Goal: Find specific page/section: Find specific page/section

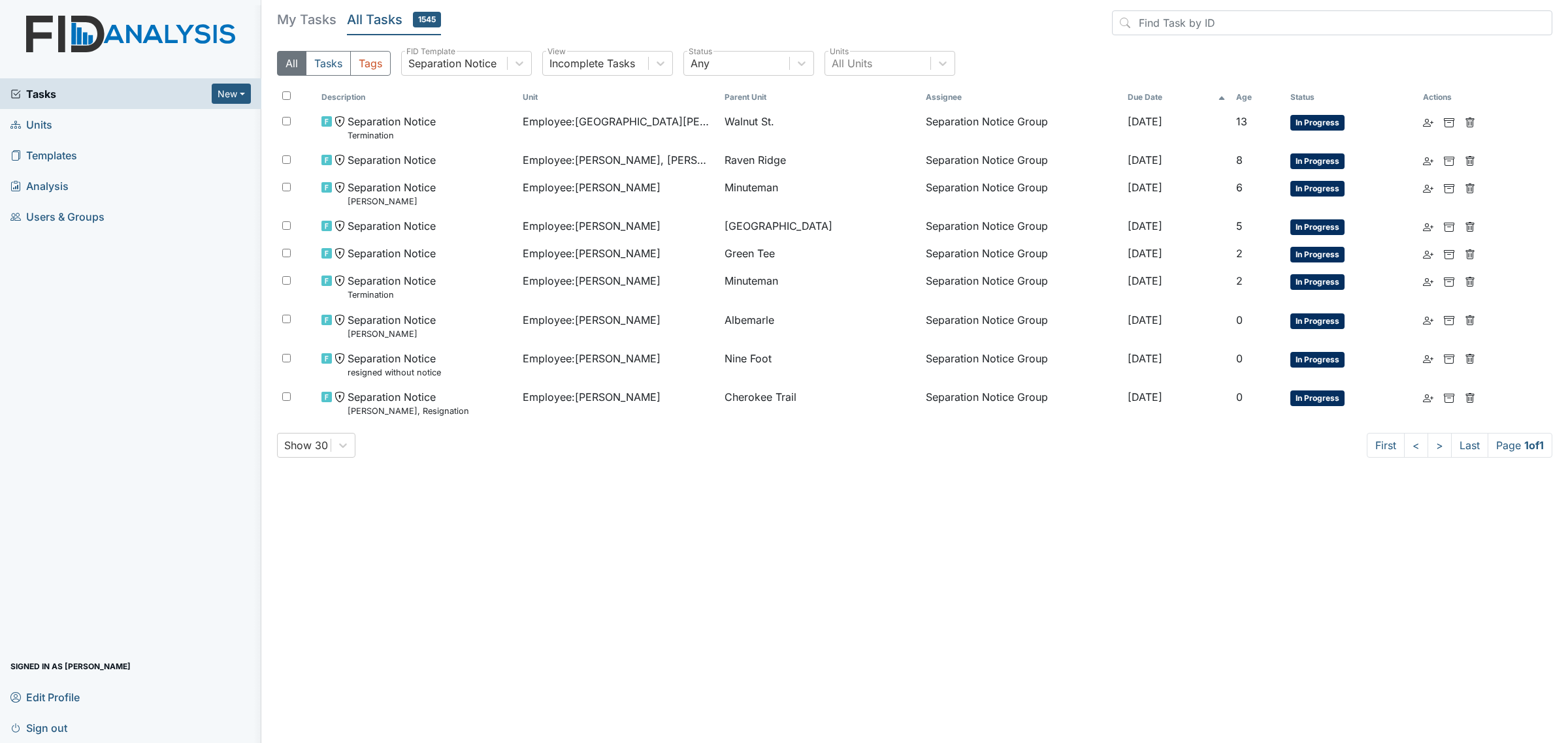
click at [121, 96] on span "Tasks" at bounding box center [111, 93] width 201 height 16
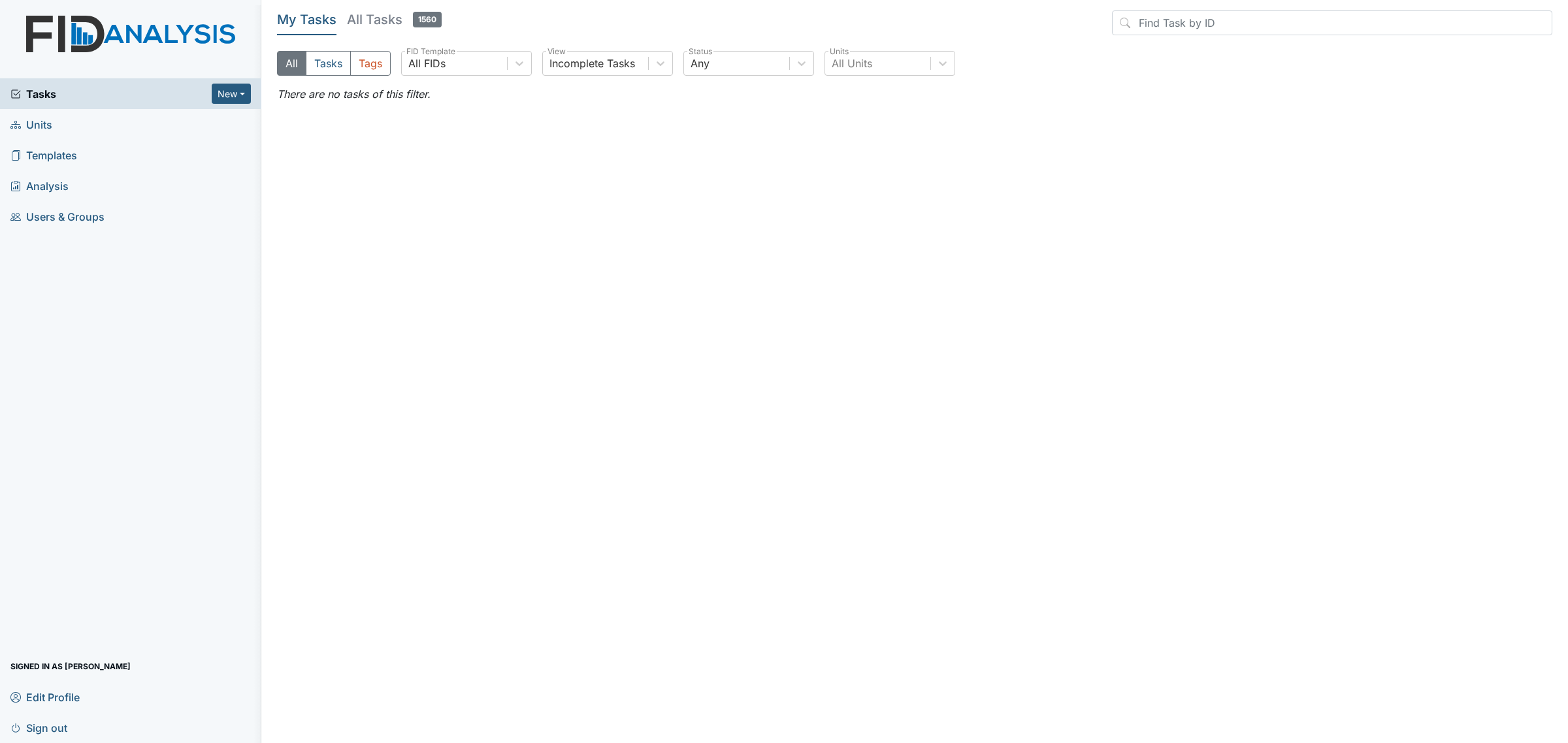
drag, startPoint x: 149, startPoint y: 106, endPoint x: 537, endPoint y: 334, distance: 450.0
drag, startPoint x: 537, startPoint y: 334, endPoint x: 555, endPoint y: 334, distance: 18.0
drag, startPoint x: 555, startPoint y: 334, endPoint x: 401, endPoint y: 345, distance: 154.4
click at [401, 345] on main "My Tasks All Tasks 1560 All Tasks Tags All FIDs FID Template Incomplete Tasks V…" at bounding box center [915, 371] width 1307 height 743
click at [406, 25] on h5 "All Tasks 1560" at bounding box center [394, 19] width 94 height 18
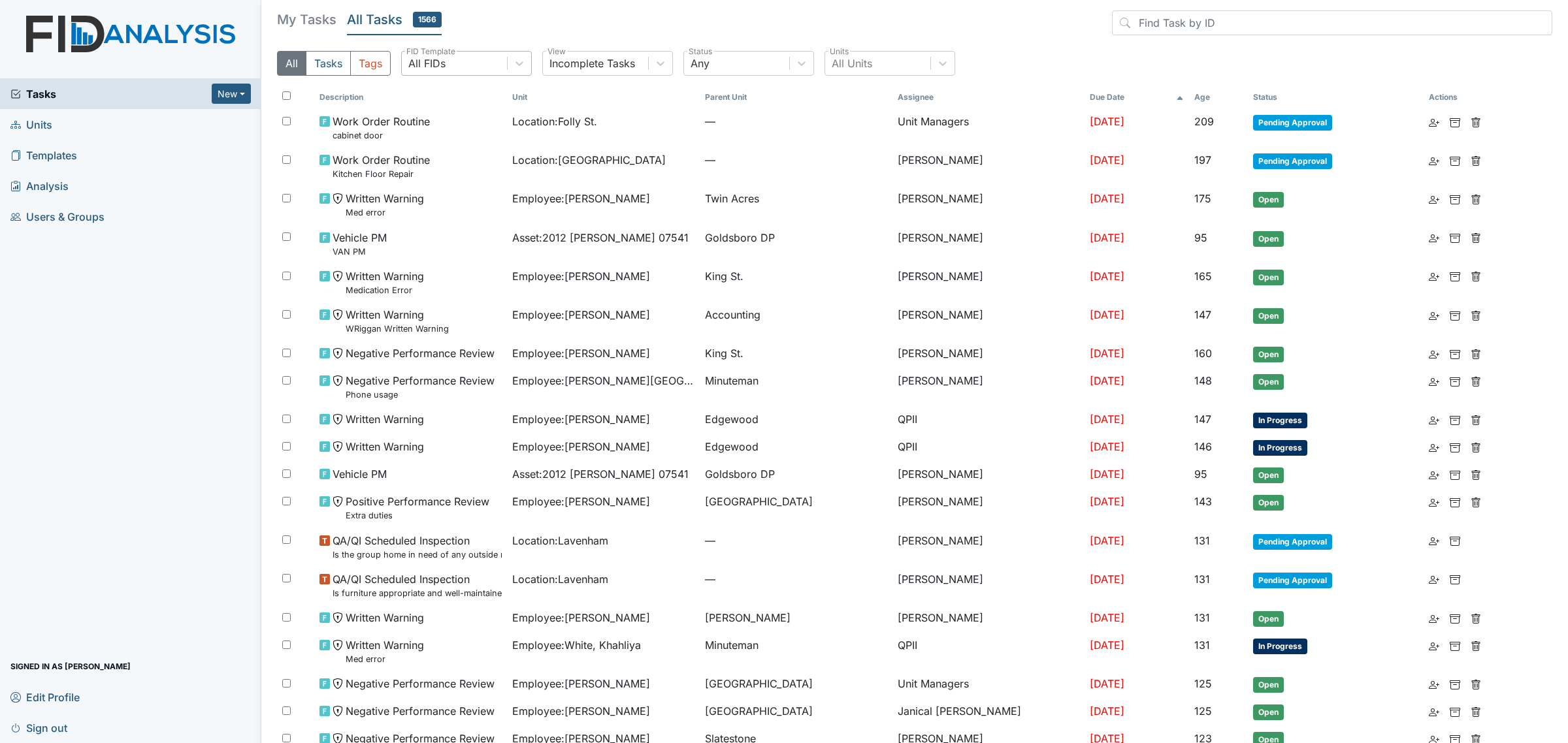
click at [474, 59] on div "All FIDs" at bounding box center [453, 63] width 105 height 24
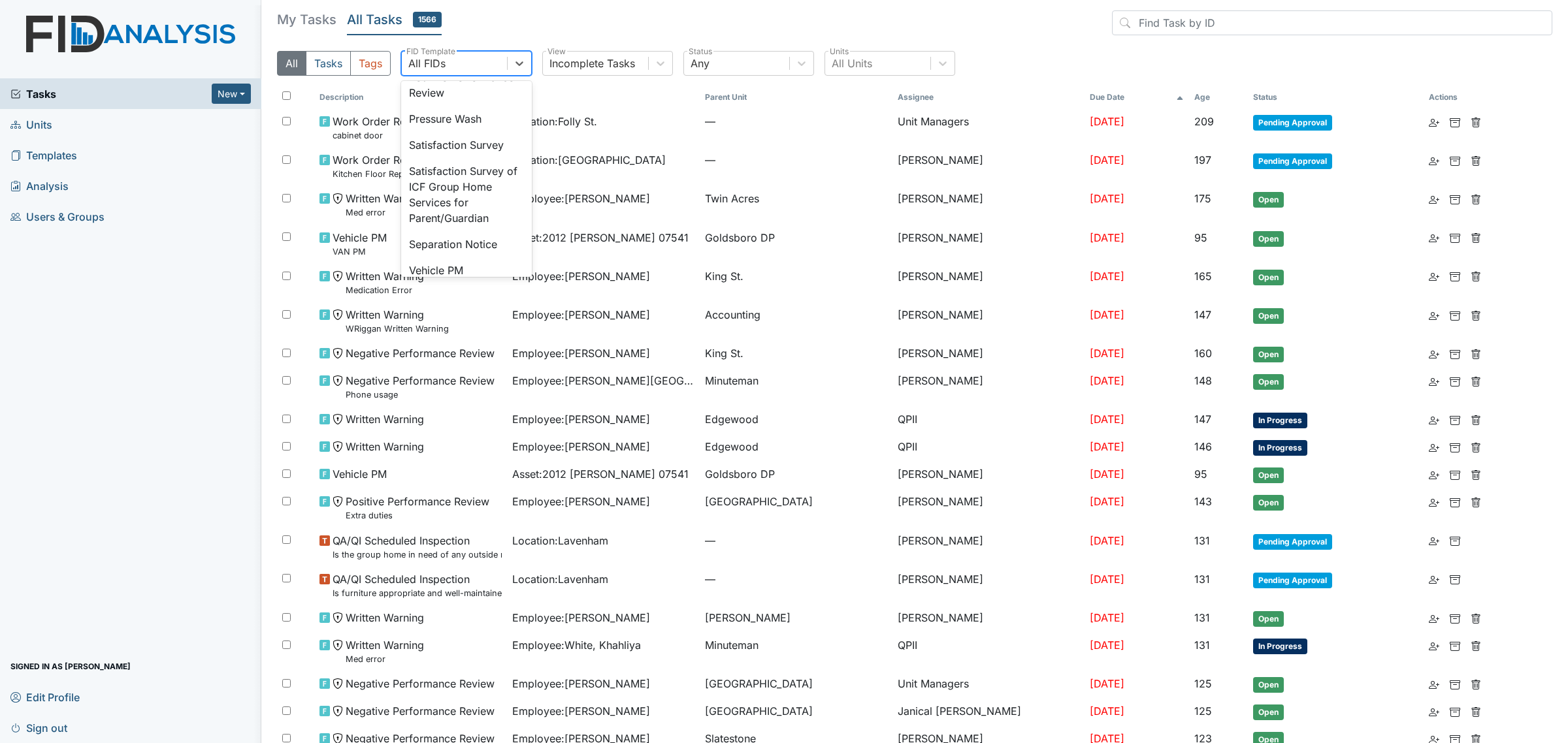
scroll to position [490, 0]
click at [457, 219] on div "Separation Notice" at bounding box center [467, 206] width 130 height 26
